Goal: Information Seeking & Learning: Learn about a topic

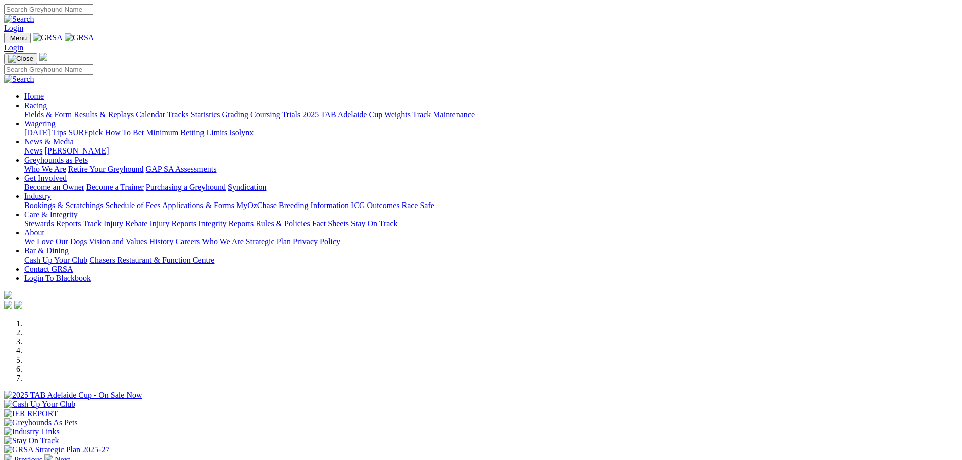
click at [47, 101] on link "Racing" at bounding box center [35, 105] width 23 height 9
click at [72, 110] on link "Fields & Form" at bounding box center [47, 114] width 47 height 9
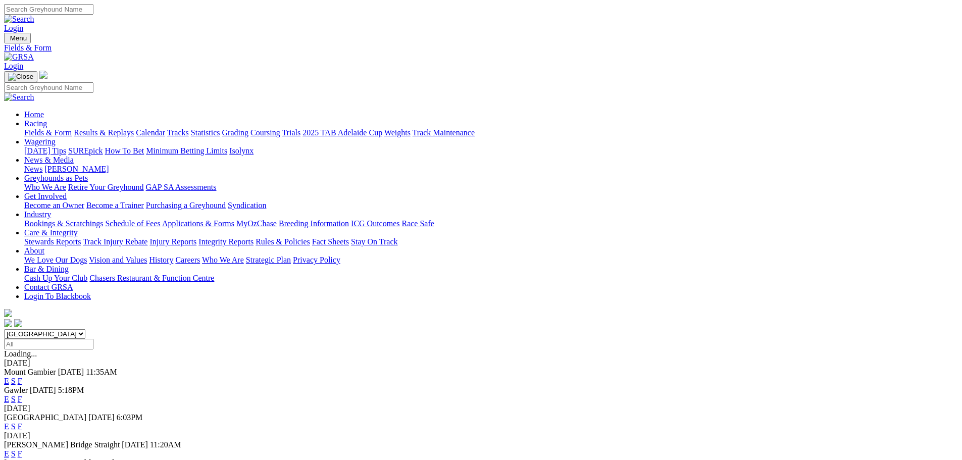
click at [22, 422] on link "F" at bounding box center [20, 426] width 5 height 9
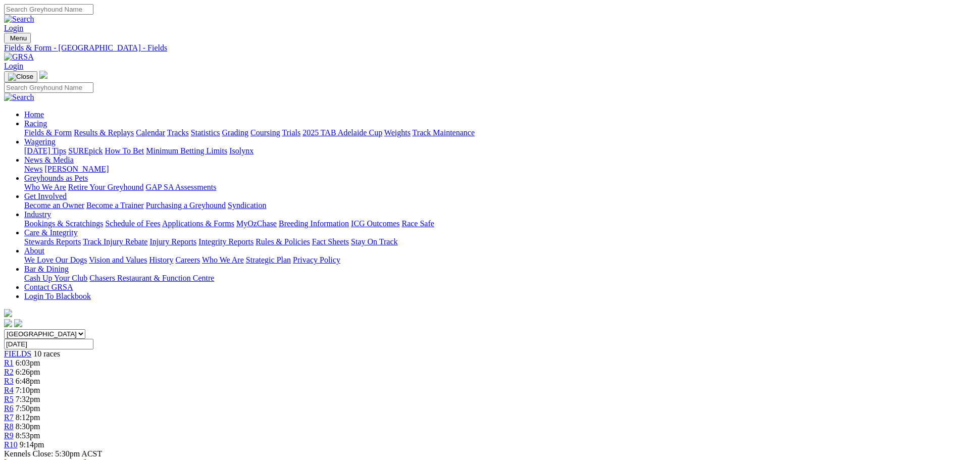
click at [47, 119] on link "Racing" at bounding box center [35, 123] width 23 height 9
click at [72, 128] on link "Fields & Form" at bounding box center [47, 132] width 47 height 9
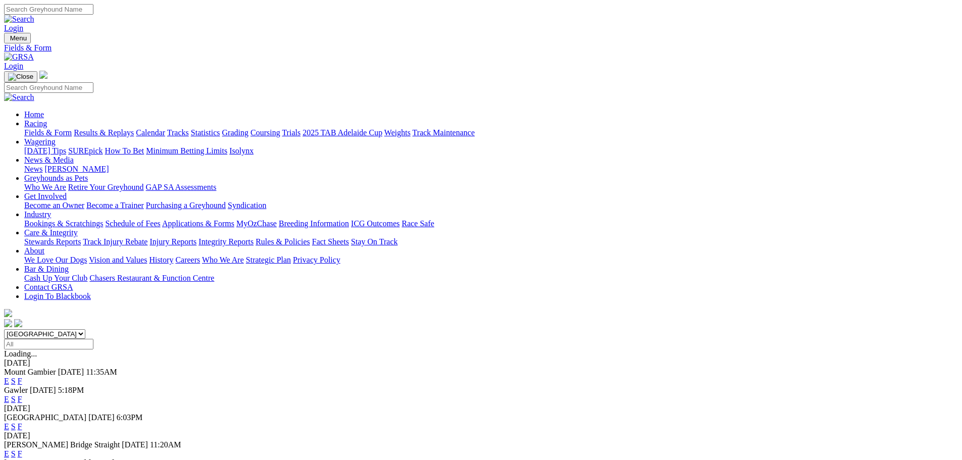
click at [22, 395] on link "F" at bounding box center [20, 399] width 5 height 9
